Goal: Transaction & Acquisition: Purchase product/service

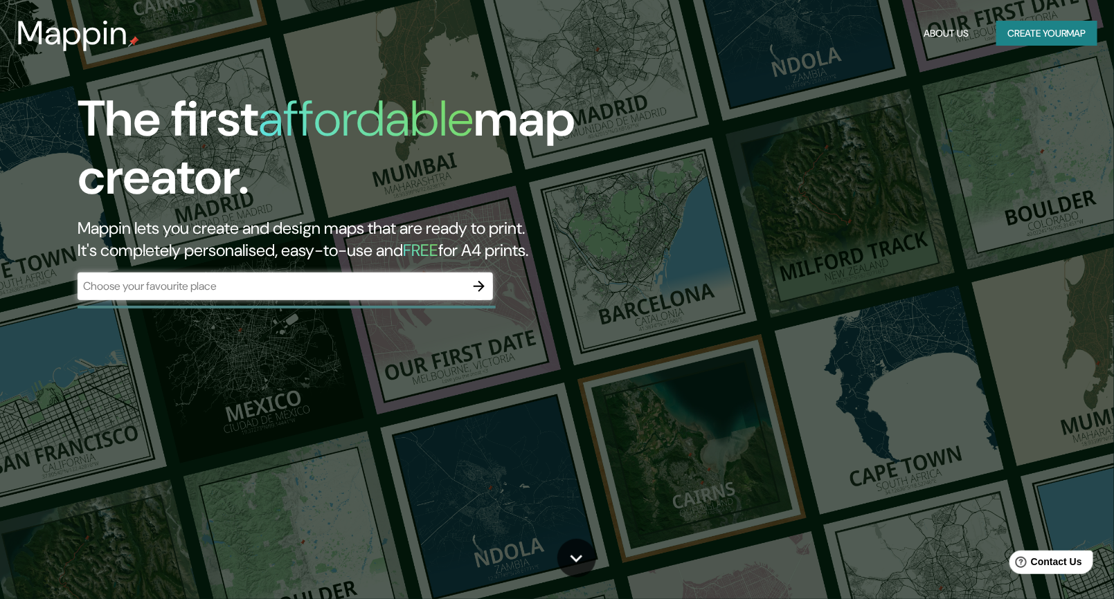
click at [401, 294] on div "​" at bounding box center [285, 287] width 415 height 28
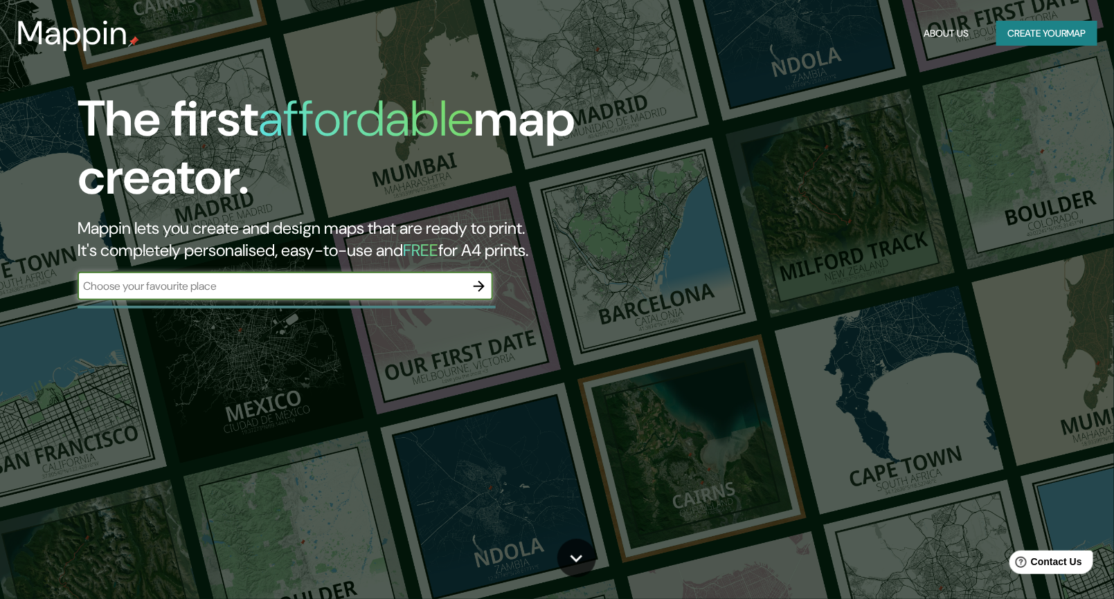
click at [397, 292] on input "text" at bounding box center [272, 286] width 388 height 16
type input "[GEOGRAPHIC_DATA]"
click at [483, 292] on icon "button" at bounding box center [479, 286] width 17 height 17
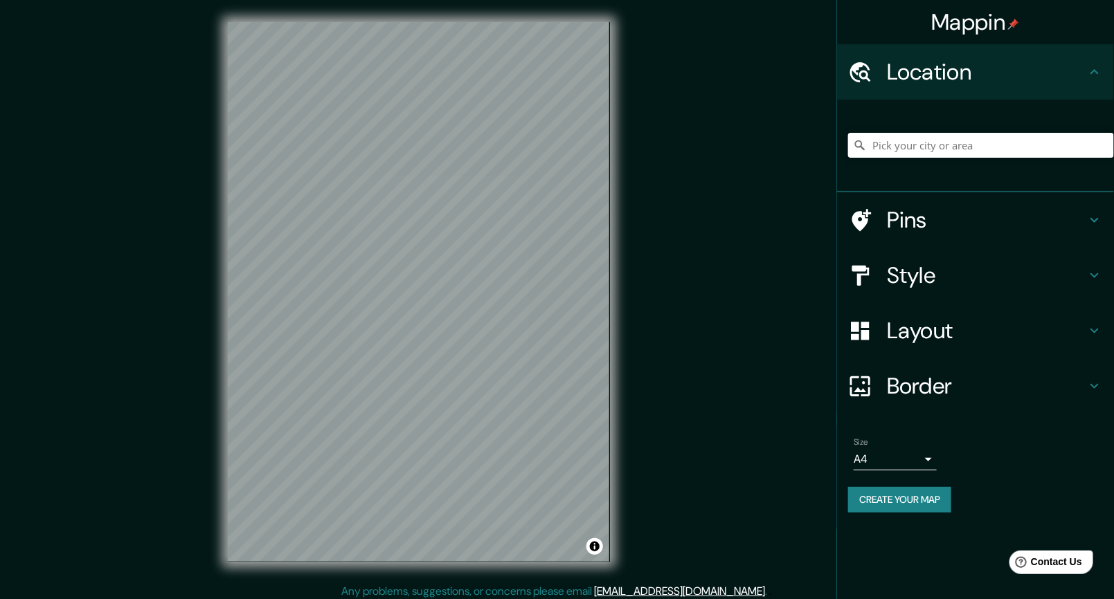
click at [977, 271] on h4 "Style" at bounding box center [986, 276] width 199 height 28
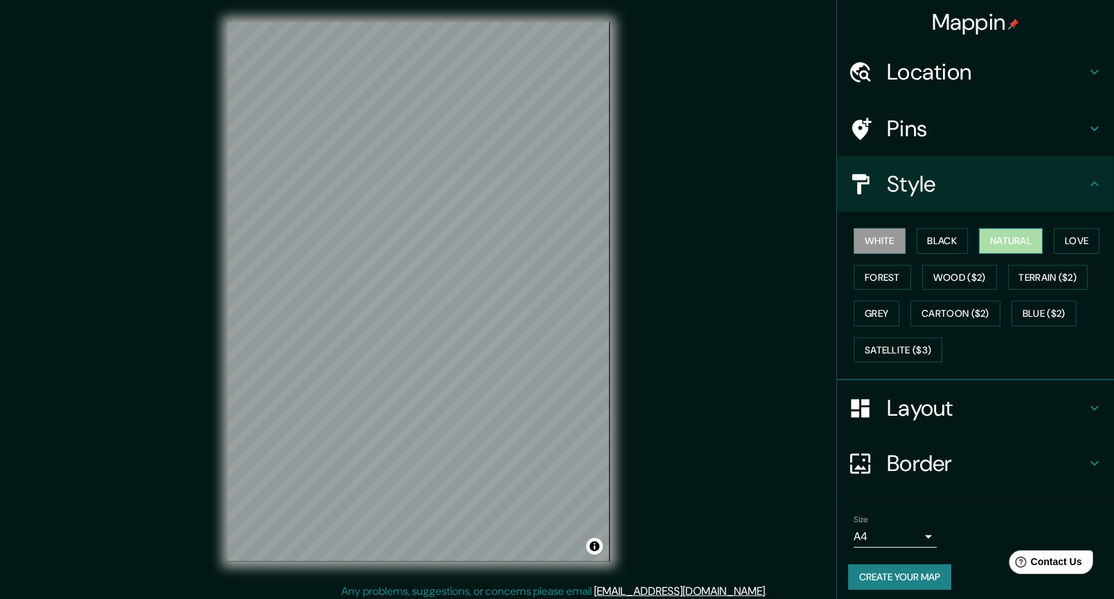
click at [1013, 237] on button "Natural" at bounding box center [1011, 241] width 64 height 26
click at [883, 275] on button "Forest" at bounding box center [881, 278] width 57 height 26
click at [1009, 247] on button "Natural" at bounding box center [1011, 241] width 64 height 26
click at [1080, 246] on button "Love" at bounding box center [1076, 241] width 46 height 26
click at [1005, 236] on button "Natural" at bounding box center [1011, 241] width 64 height 26
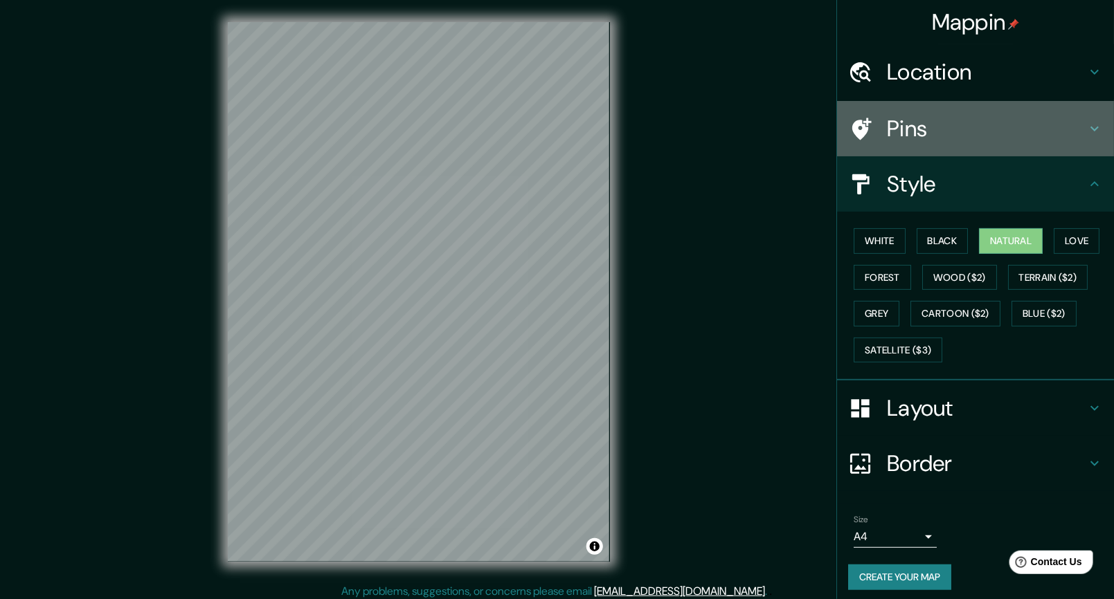
click at [978, 137] on h4 "Pins" at bounding box center [986, 129] width 199 height 28
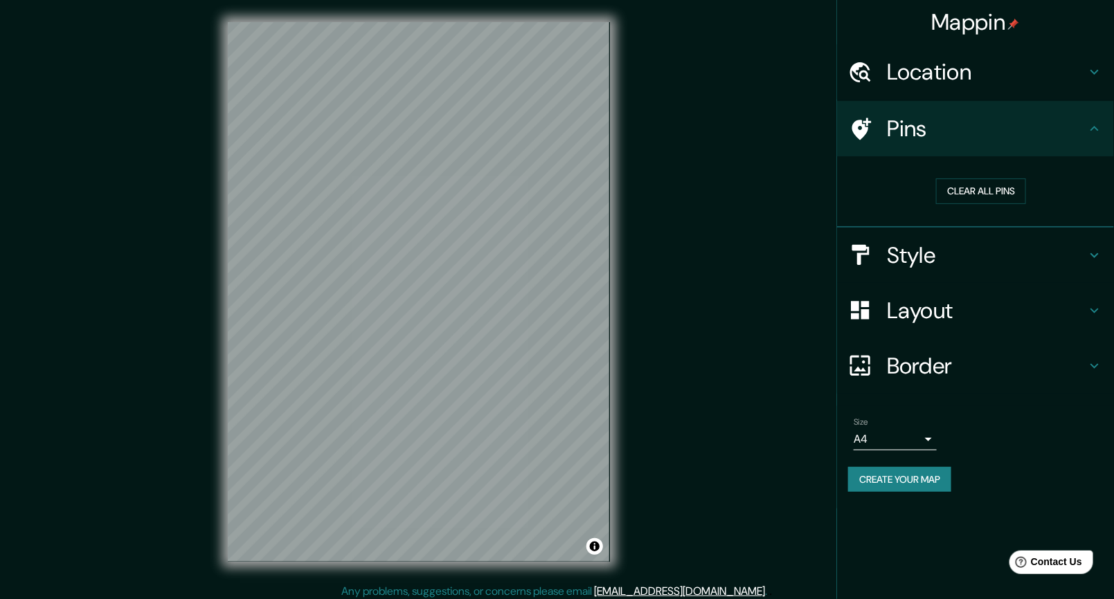
click at [978, 137] on h4 "Pins" at bounding box center [986, 129] width 199 height 28
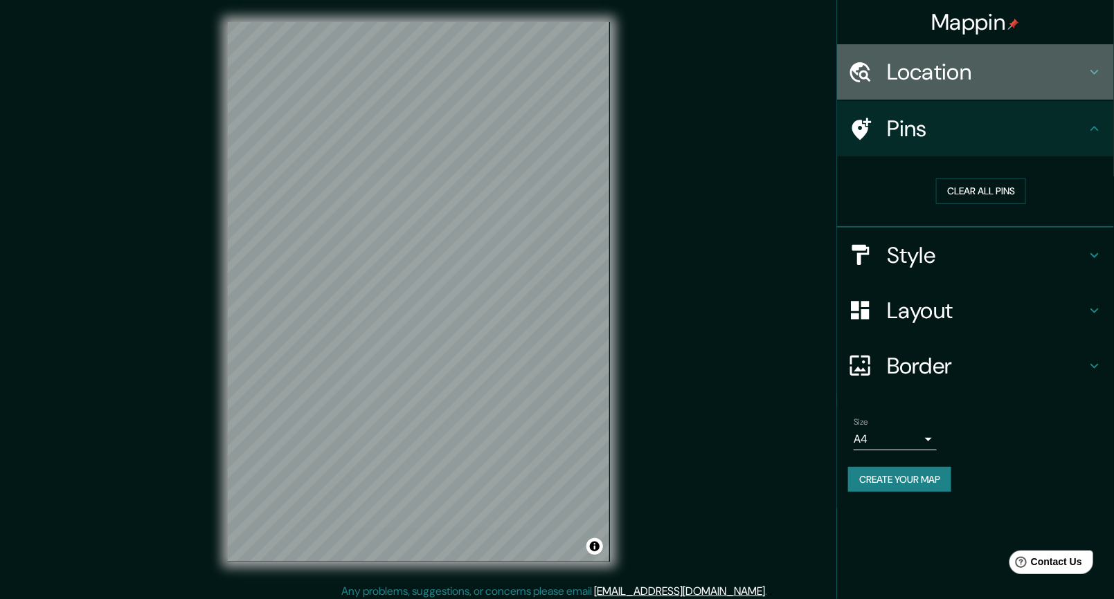
click at [991, 68] on h4 "Location" at bounding box center [986, 72] width 199 height 28
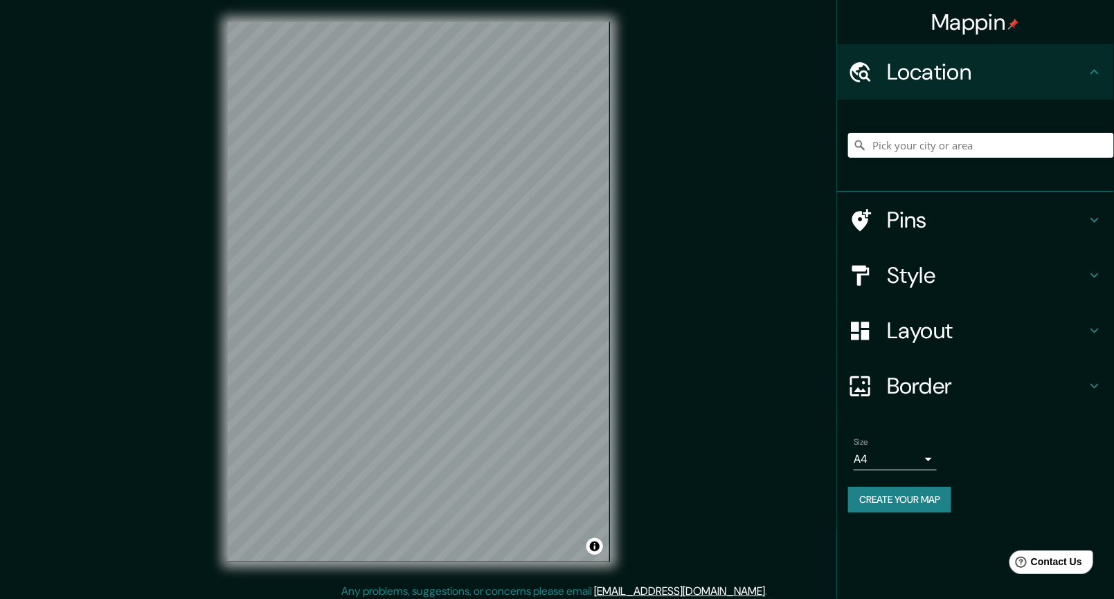
click at [991, 68] on h4 "Location" at bounding box center [986, 72] width 199 height 28
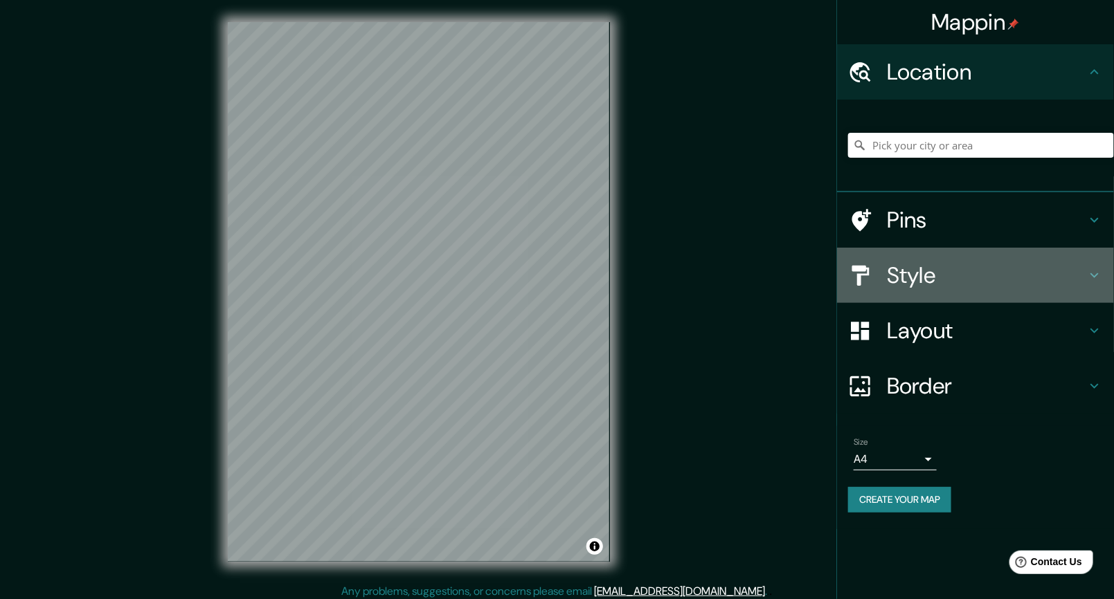
click at [956, 273] on h4 "Style" at bounding box center [986, 276] width 199 height 28
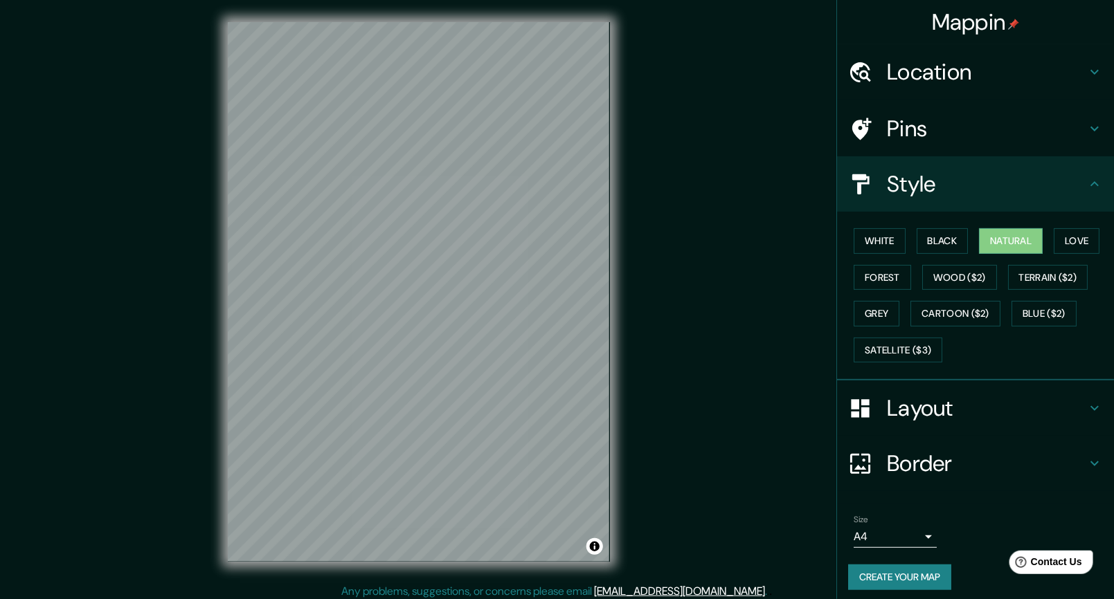
click at [939, 408] on h4 "Layout" at bounding box center [986, 409] width 199 height 28
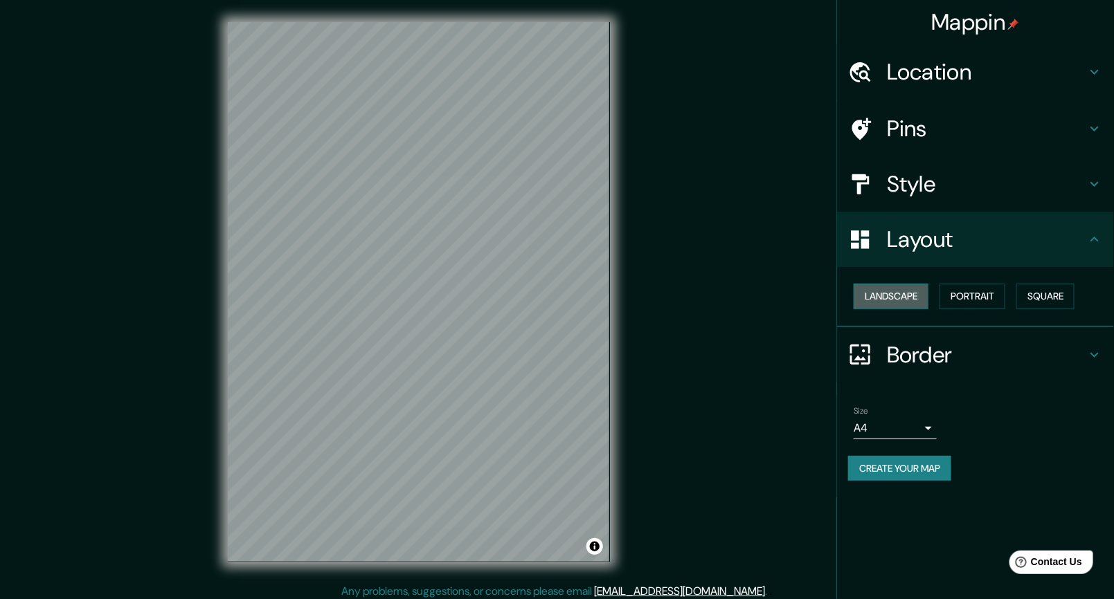
click at [909, 297] on button "Landscape" at bounding box center [890, 297] width 75 height 26
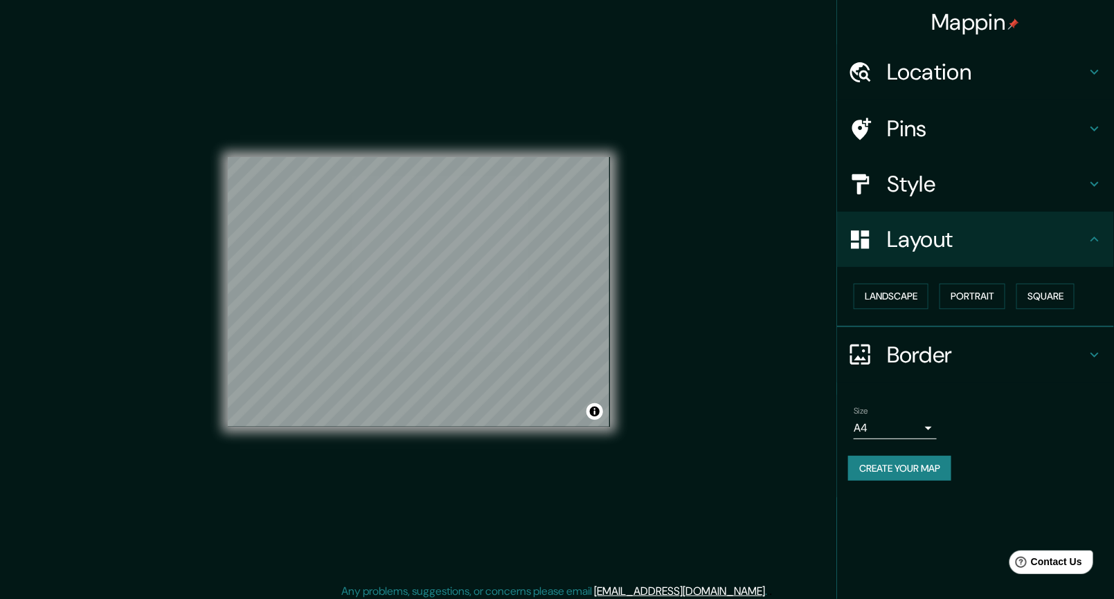
click at [1010, 297] on div "Landscape [GEOGRAPHIC_DATA]" at bounding box center [981, 296] width 266 height 37
click at [985, 297] on button "Portrait" at bounding box center [972, 297] width 66 height 26
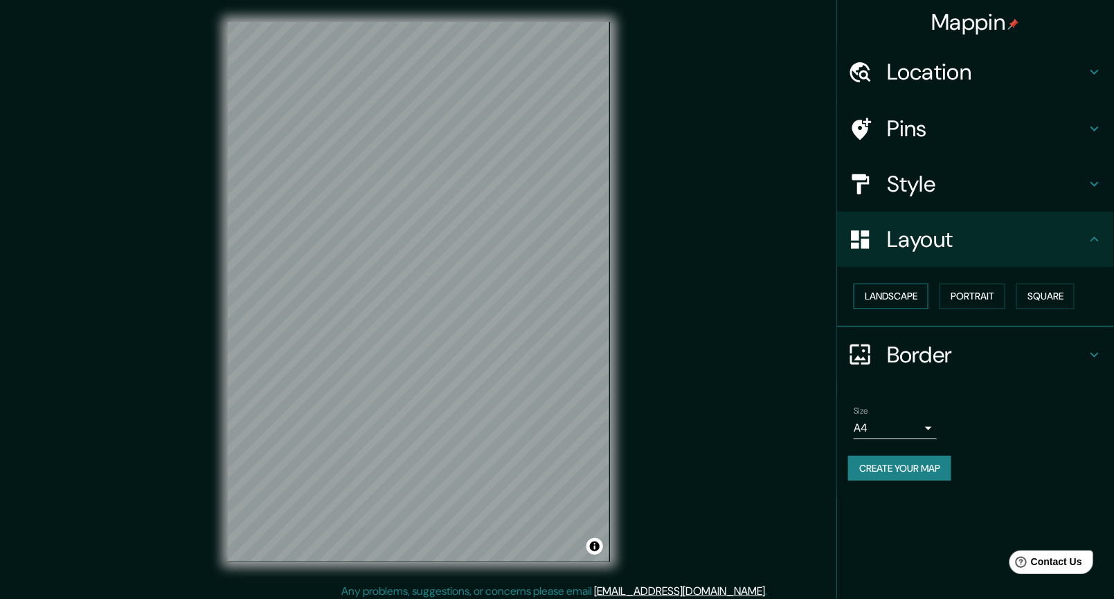
click at [871, 289] on button "Landscape" at bounding box center [890, 297] width 75 height 26
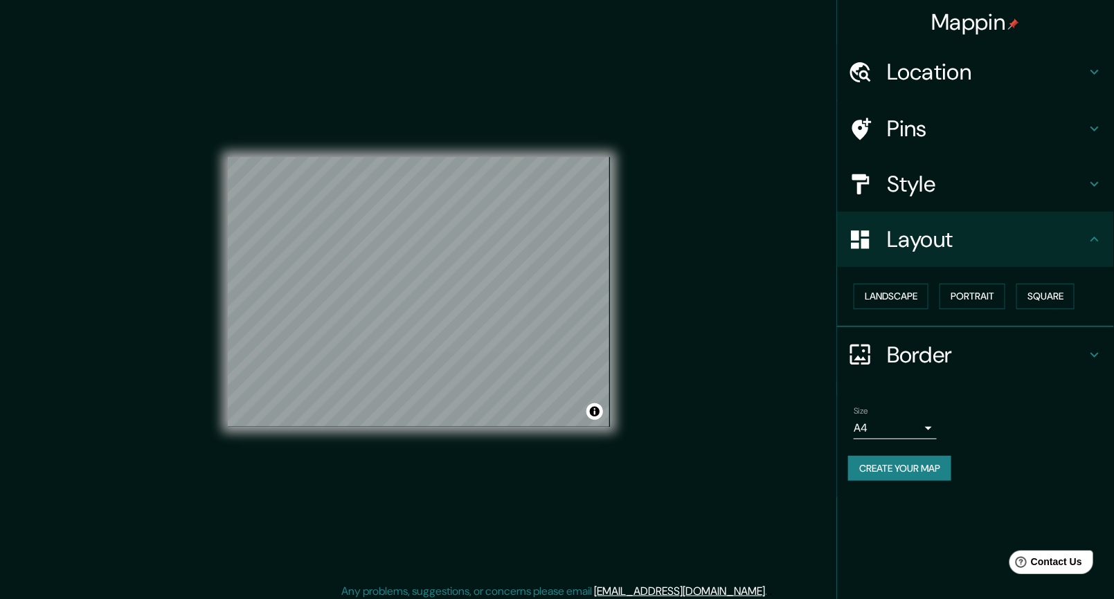
scroll to position [6, 0]
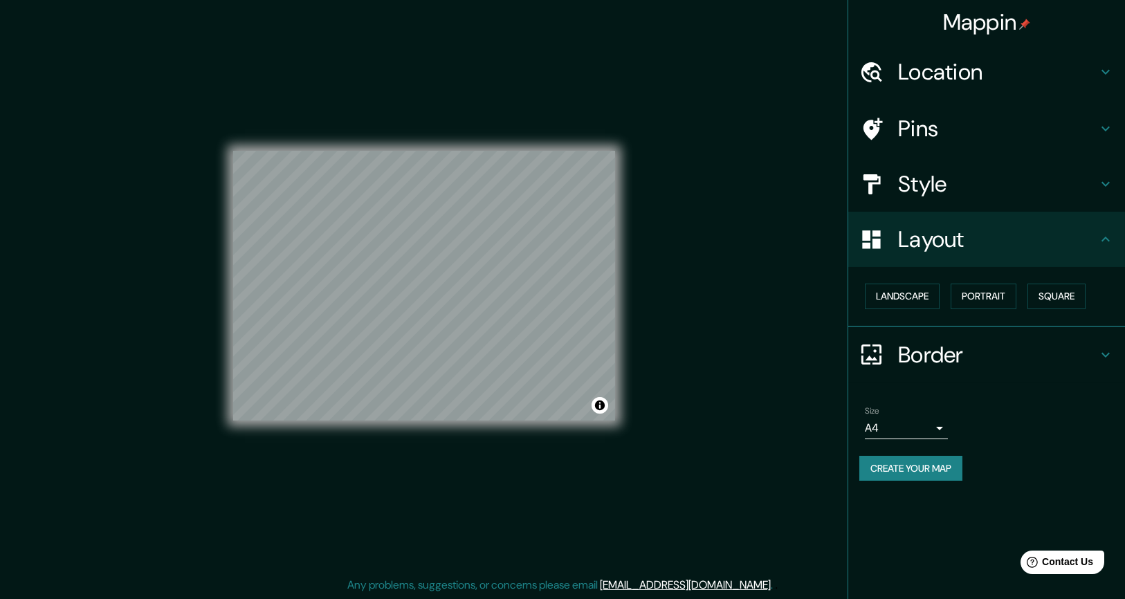
click at [918, 430] on body "Mappin Location Pins Style Layout Landscape Portrait Square Border Choose a bor…" at bounding box center [562, 293] width 1125 height 599
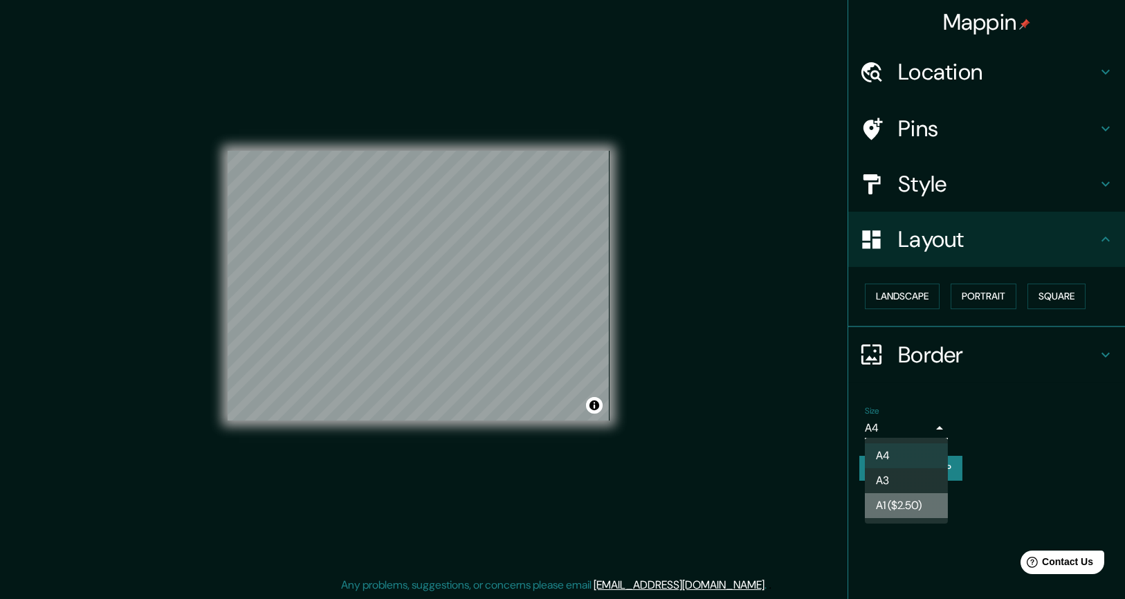
click at [907, 506] on li "A1 ($2.50)" at bounding box center [906, 505] width 83 height 25
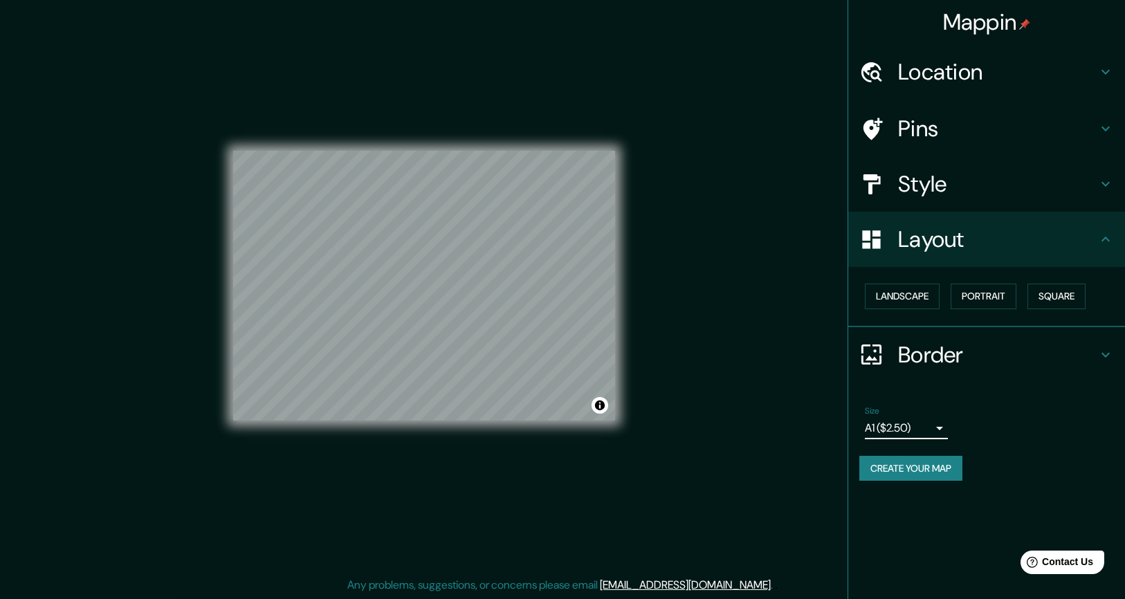
click at [919, 425] on body "Mappin Location Pins Style Layout Landscape Portrait Square Border Choose a bor…" at bounding box center [562, 293] width 1125 height 599
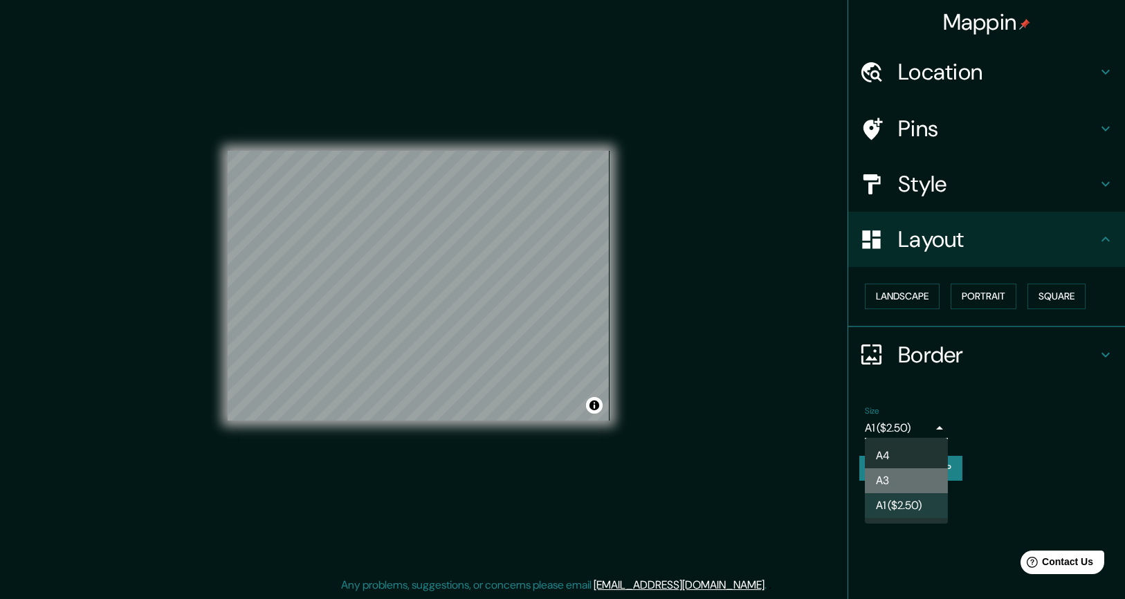
click at [900, 477] on li "A3" at bounding box center [906, 481] width 83 height 25
type input "a4"
